Goal: Information Seeking & Learning: Check status

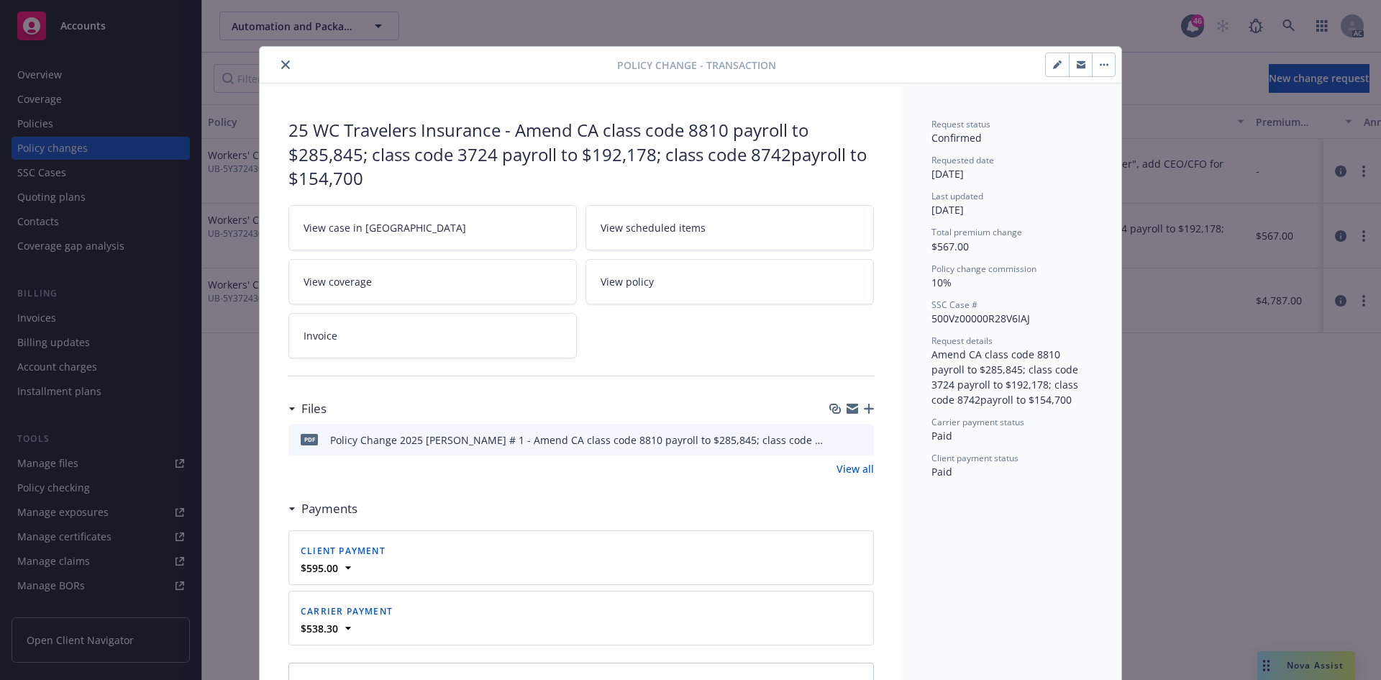
click at [281, 60] on icon "close" at bounding box center [285, 64] width 9 height 9
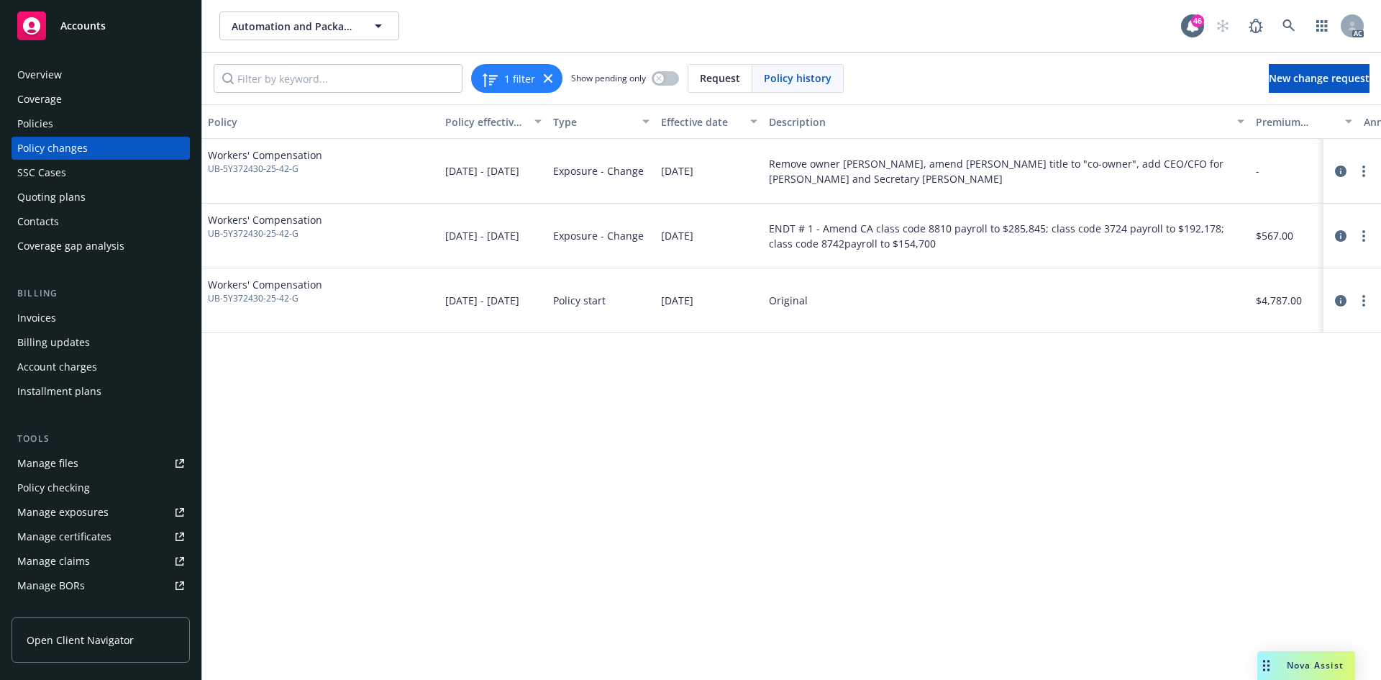
click at [91, 140] on div "Policy changes" at bounding box center [100, 148] width 167 height 23
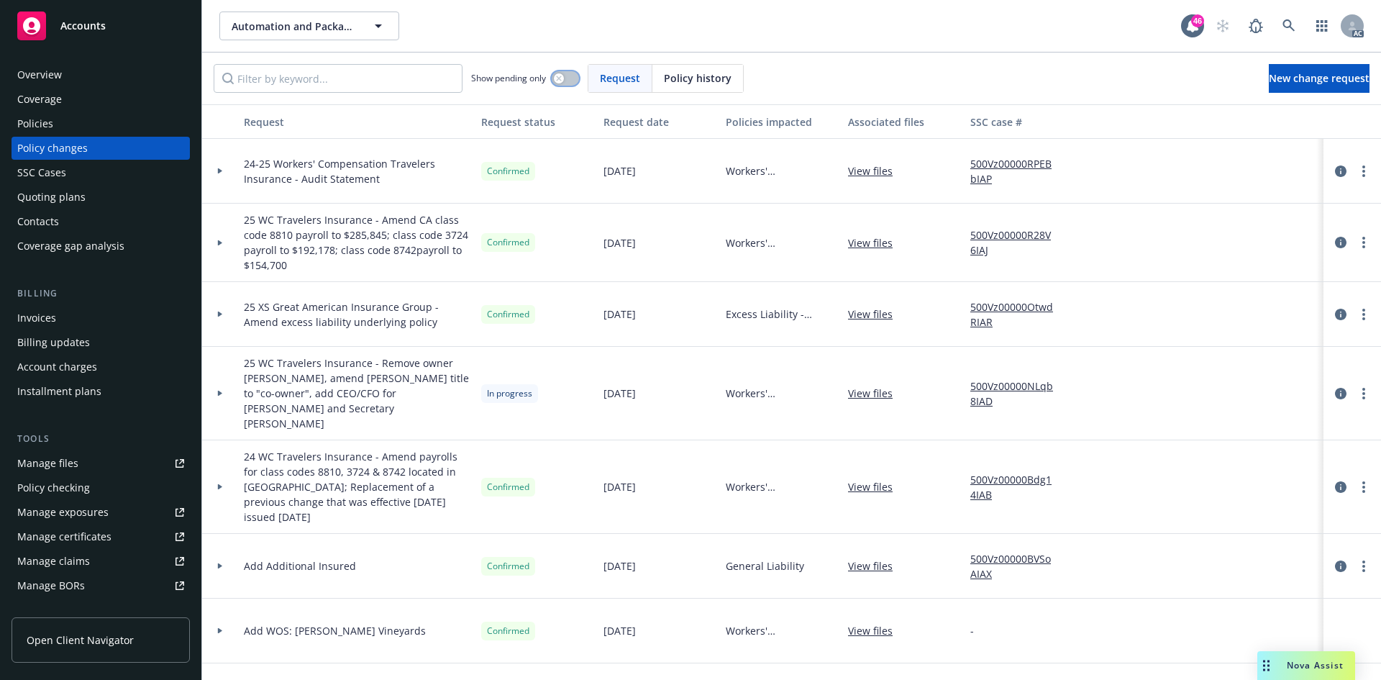
click at [562, 81] on icon "button" at bounding box center [559, 79] width 6 height 6
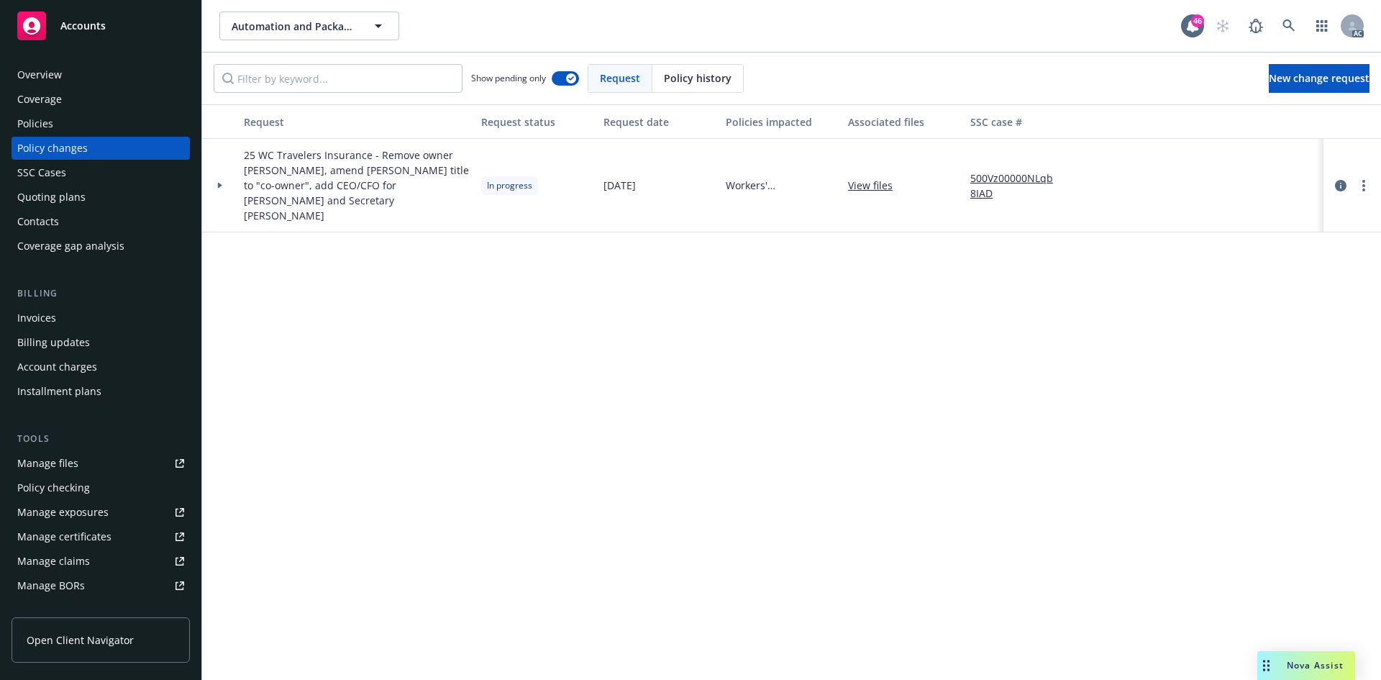
click at [216, 183] on div at bounding box center [220, 185] width 24 height 5
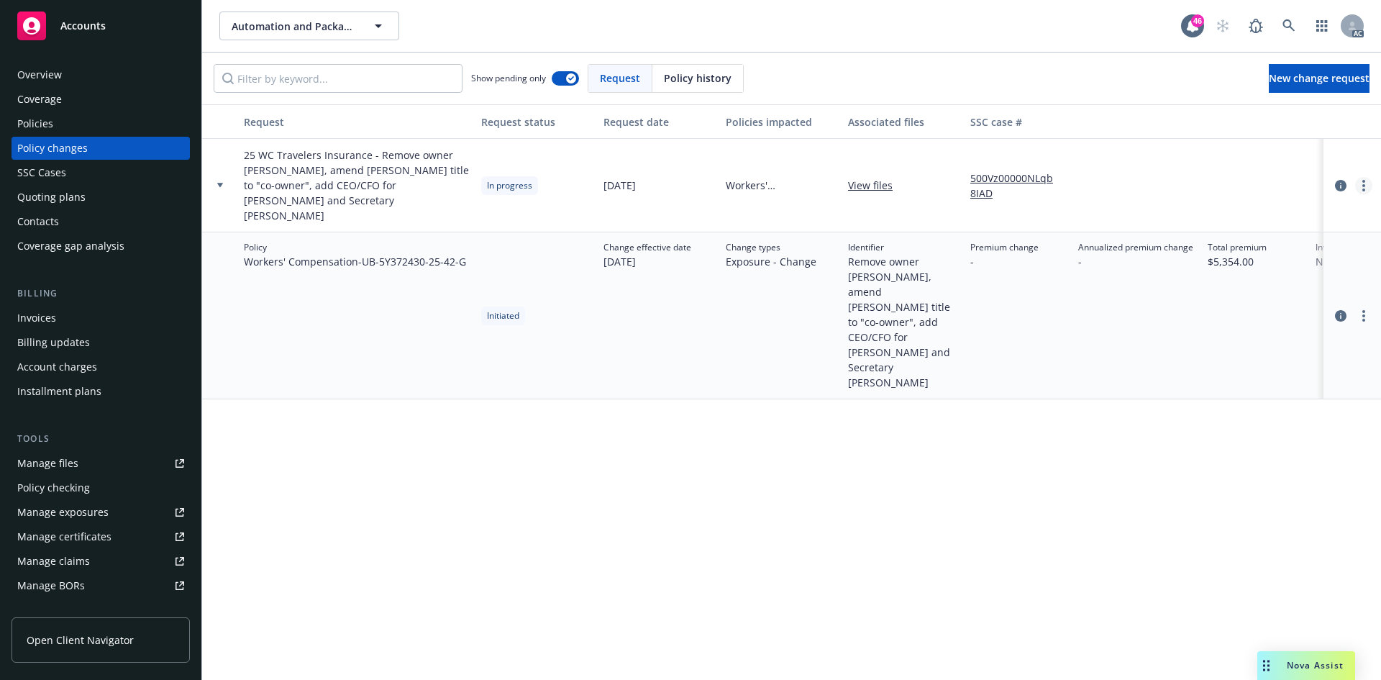
click at [1363, 188] on circle "more" at bounding box center [1363, 189] width 3 height 3
click at [1224, 202] on link "Copy logging email" at bounding box center [1248, 207] width 247 height 29
click at [91, 129] on div "Policies" at bounding box center [100, 123] width 167 height 23
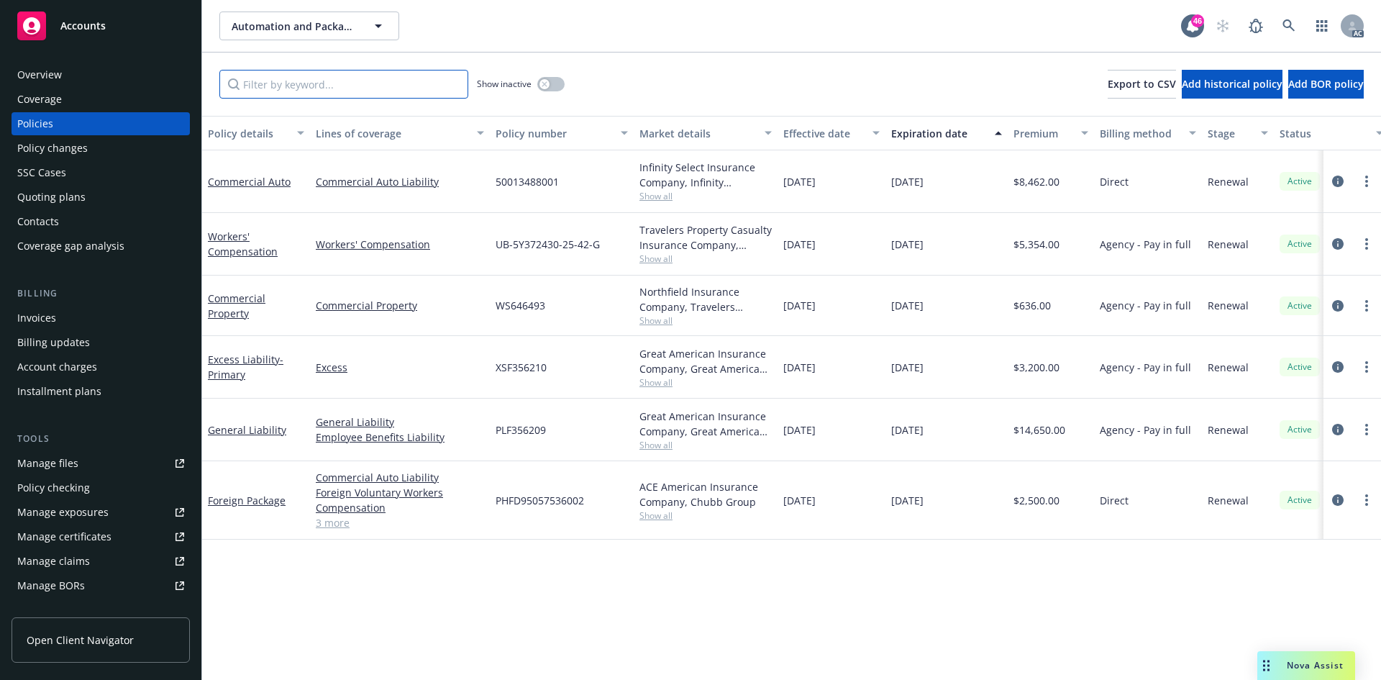
click at [375, 88] on input "Filter by keyword..." at bounding box center [343, 84] width 249 height 29
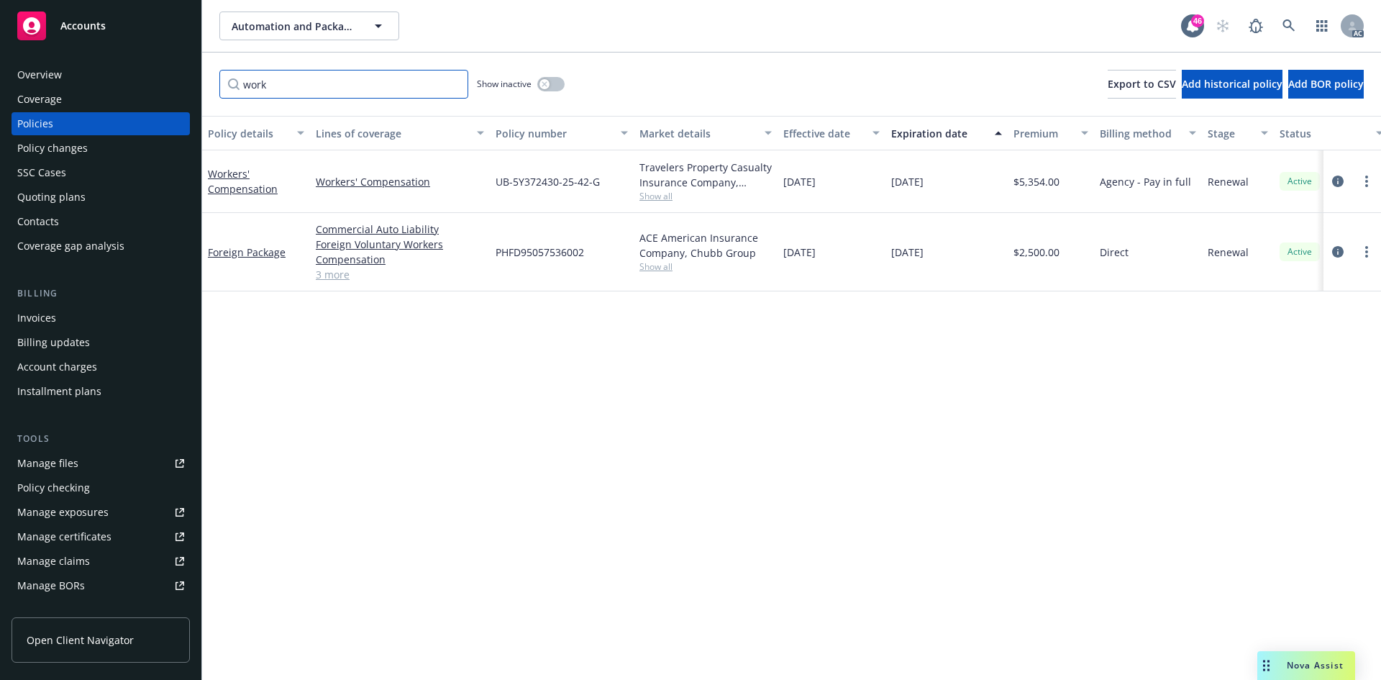
type input "work"
click at [649, 199] on span "Show all" at bounding box center [705, 196] width 132 height 12
click at [506, 430] on div "Policy details Lines of coverage Policy number Market details Effective date Ex…" at bounding box center [791, 398] width 1179 height 564
click at [81, 152] on div "Policy changes" at bounding box center [52, 148] width 70 height 23
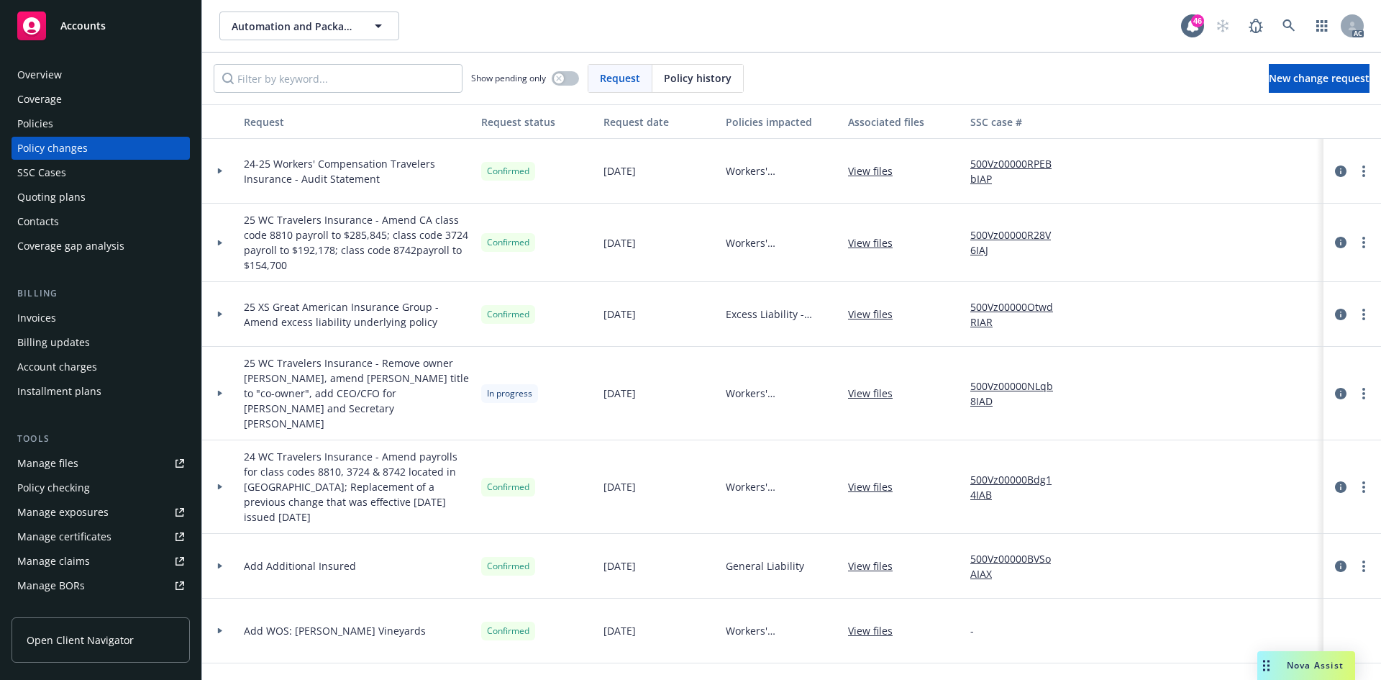
click at [870, 386] on link "View files" at bounding box center [876, 393] width 56 height 15
